Goal: Information Seeking & Learning: Learn about a topic

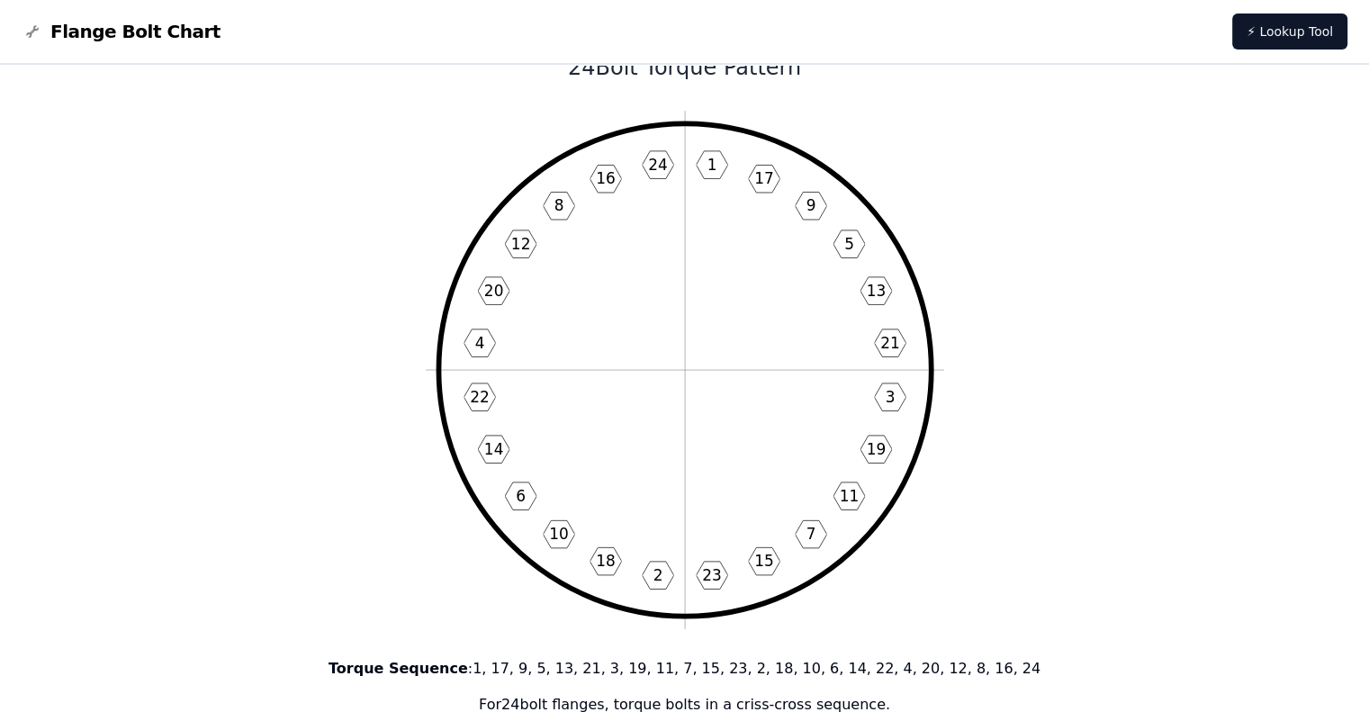
scroll to position [90, 0]
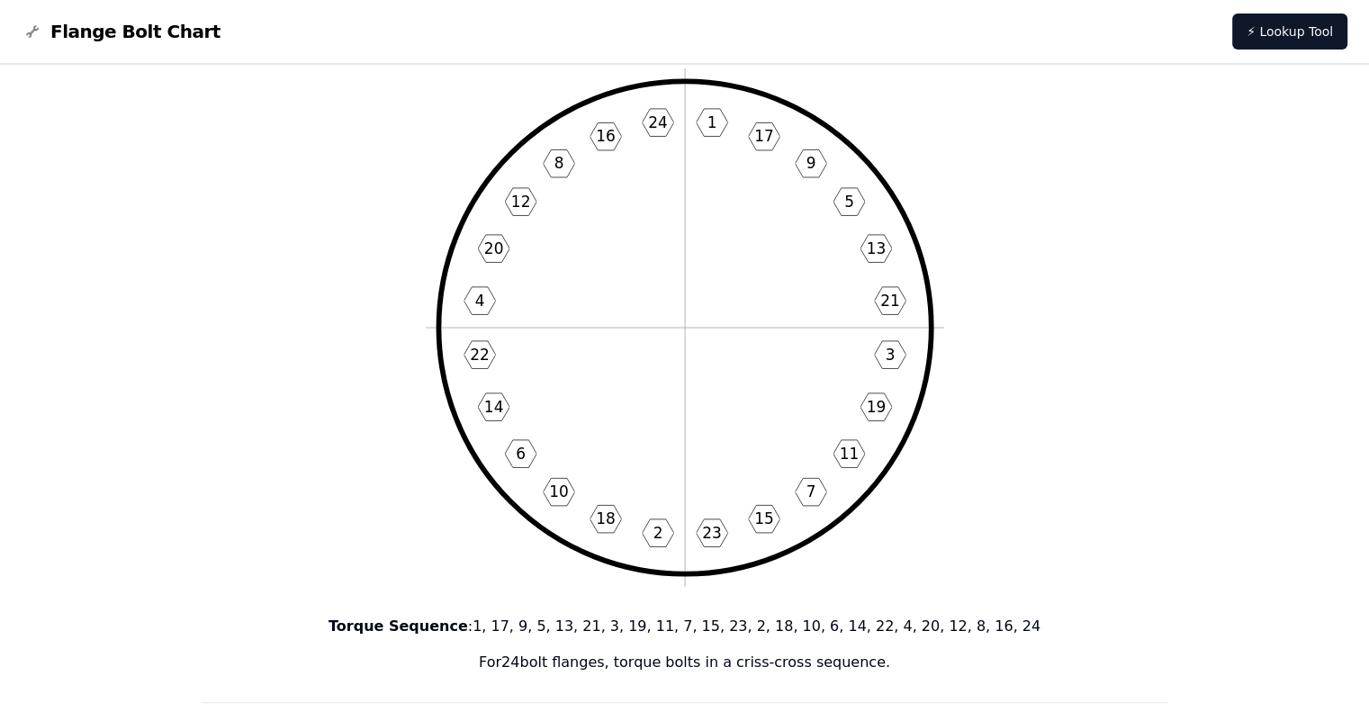
drag, startPoint x: 715, startPoint y: 338, endPoint x: 628, endPoint y: 215, distance: 150.6
click at [626, 215] on icon "1 17 9 5 13 21 3 19 11 7 15 23 2 18 10 6 14 22 4 20 12 8 16 24" at bounding box center [685, 327] width 518 height 518
drag, startPoint x: 788, startPoint y: 299, endPoint x: 864, endPoint y: 122, distance: 191.9
click at [787, 292] on icon "1 17 9 5 13 21 3 19 11 7 15 23 2 18 10 6 14 22 4 20 12 8 16 24" at bounding box center [685, 327] width 518 height 518
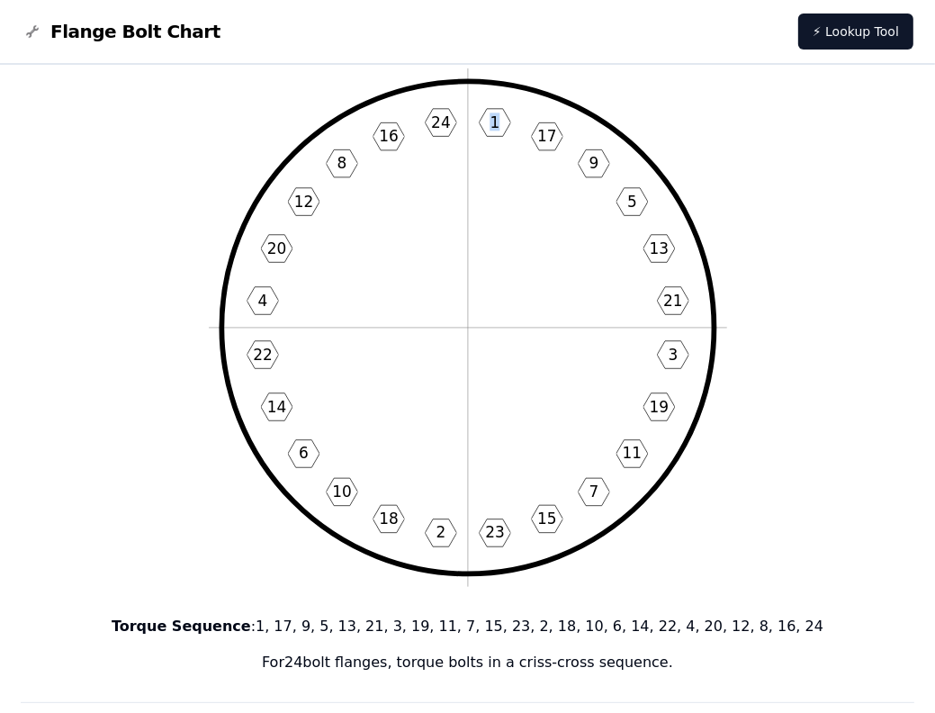
drag, startPoint x: 507, startPoint y: 229, endPoint x: -154, endPoint y: 285, distance: 663.0
click at [393, 214] on icon "1 17 9 5 13 21 3 19 11 7 15 23 2 18 10 6 14 22 4 20 12 8 16 24" at bounding box center [468, 327] width 518 height 518
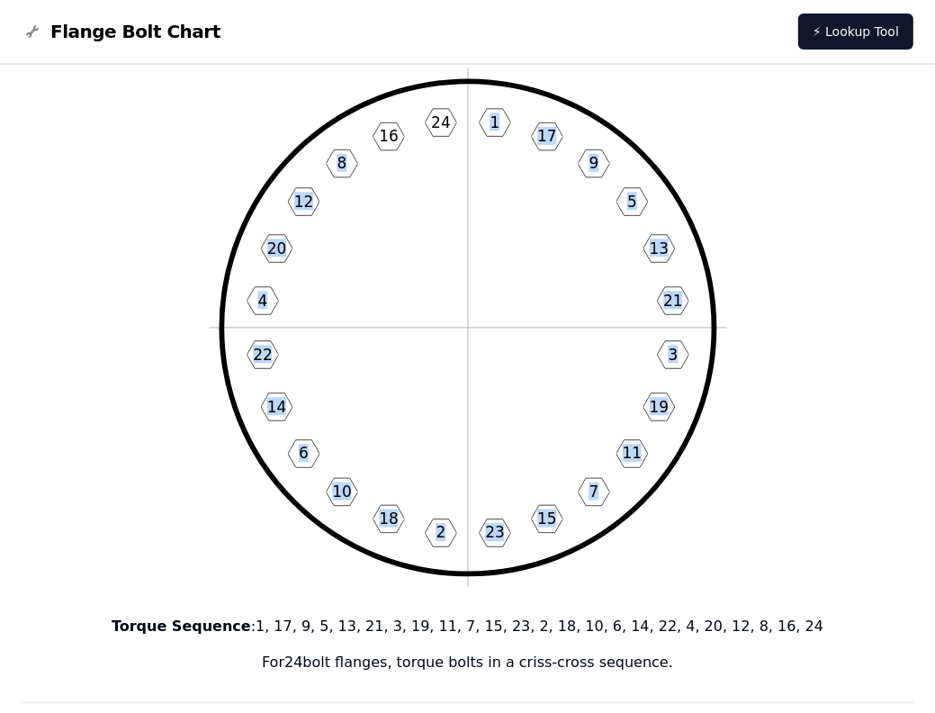
drag, startPoint x: 390, startPoint y: 211, endPoint x: -213, endPoint y: 310, distance: 611.1
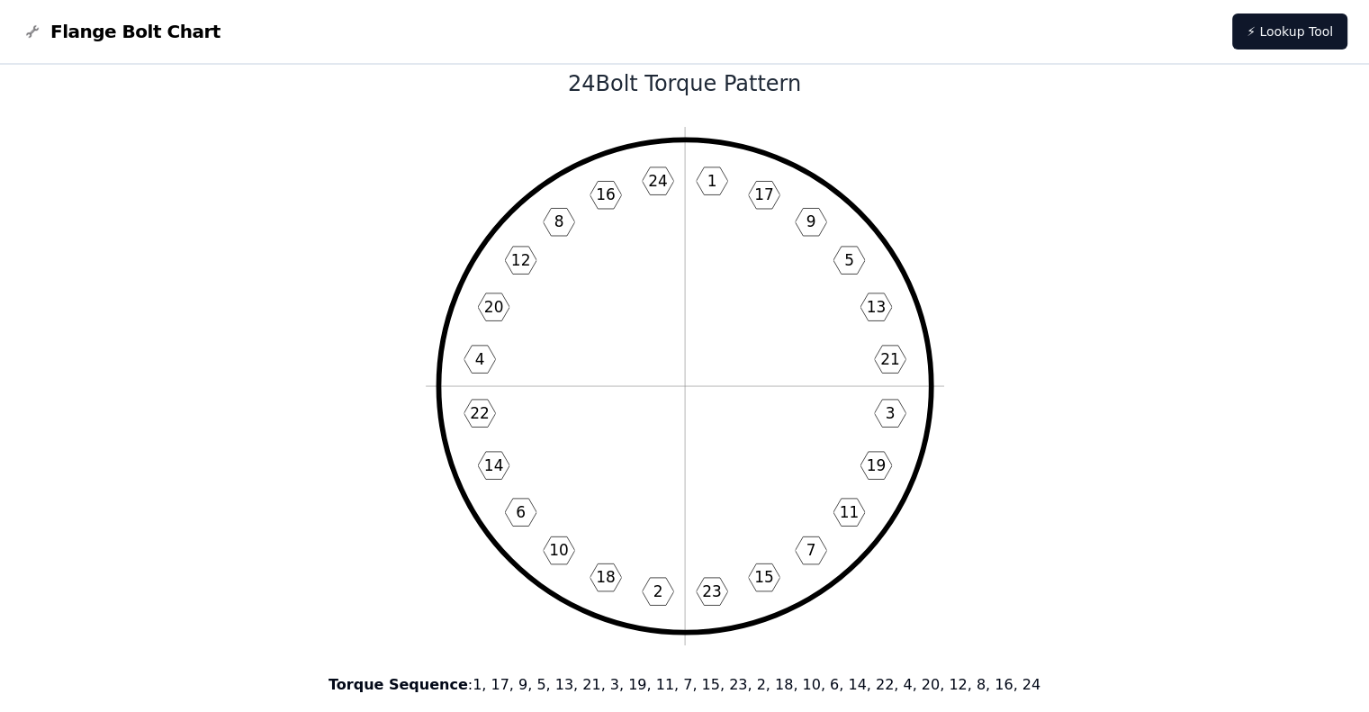
scroll to position [0, 0]
